Goal: Task Accomplishment & Management: Manage account settings

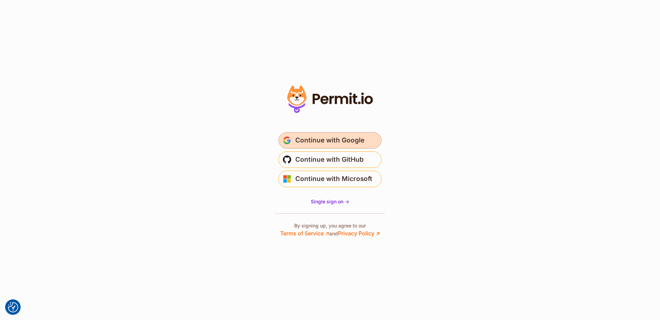
click at [319, 141] on span "Continue with Google" at bounding box center [329, 140] width 69 height 11
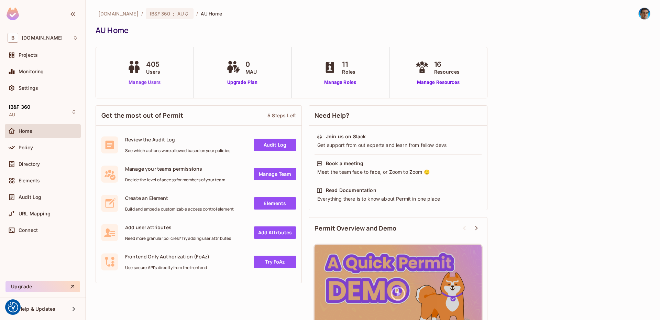
click at [154, 83] on link "Manage Users" at bounding box center [145, 82] width 38 height 7
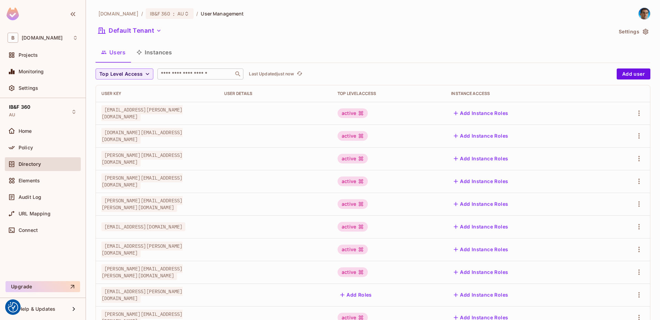
click at [200, 75] on input "text" at bounding box center [196, 74] width 72 height 7
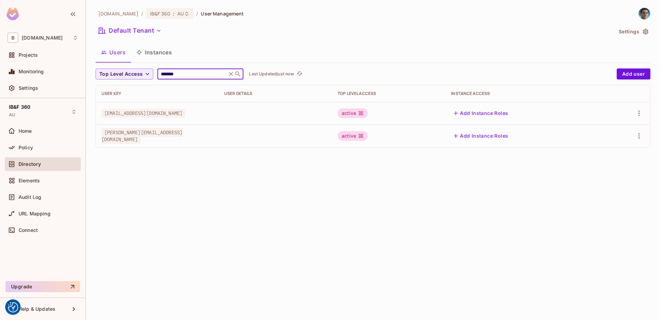
type input "*******"
drag, startPoint x: 104, startPoint y: 136, endPoint x: 192, endPoint y: 138, distance: 88.1
click at [192, 138] on div "richard.worthy@bbva.com" at bounding box center [157, 136] width 112 height 14
click at [204, 137] on div "richard.worthy@bbva.com" at bounding box center [157, 136] width 112 height 14
